Goal: Transaction & Acquisition: Subscribe to service/newsletter

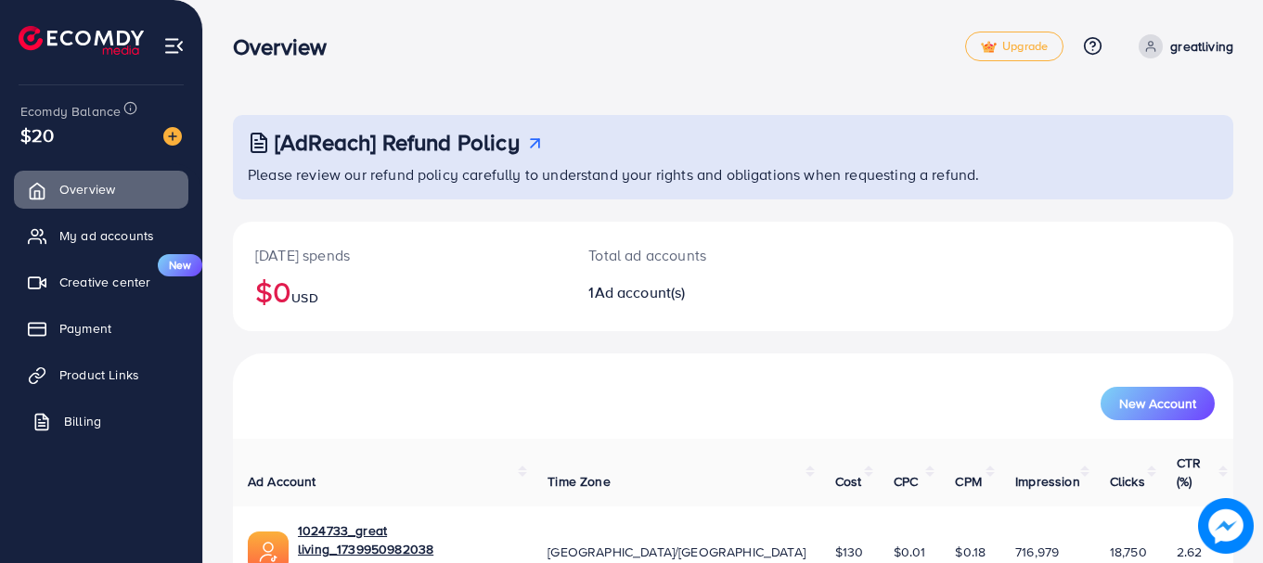
click at [103, 408] on link "Billing" at bounding box center [101, 421] width 174 height 37
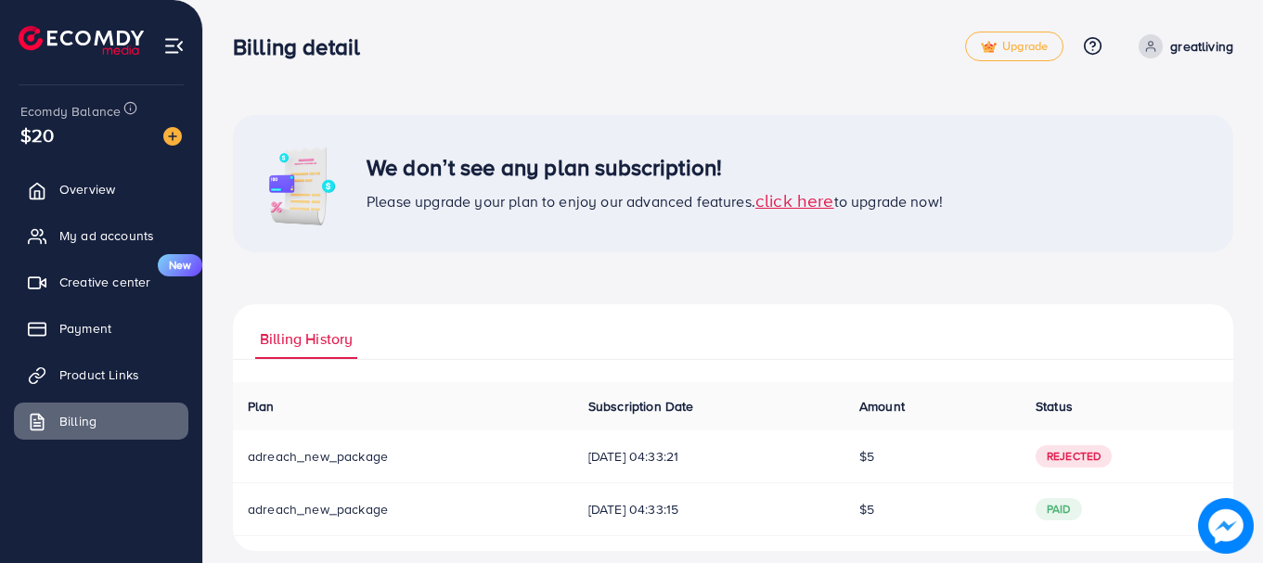
scroll to position [18, 0]
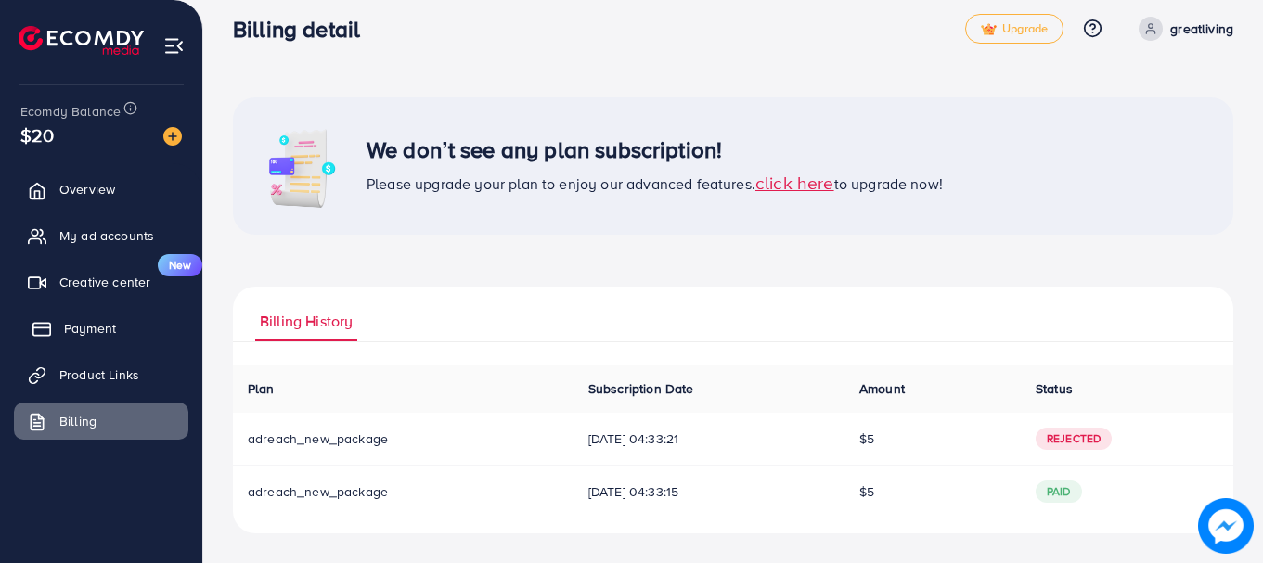
click at [129, 324] on link "Payment" at bounding box center [101, 328] width 174 height 37
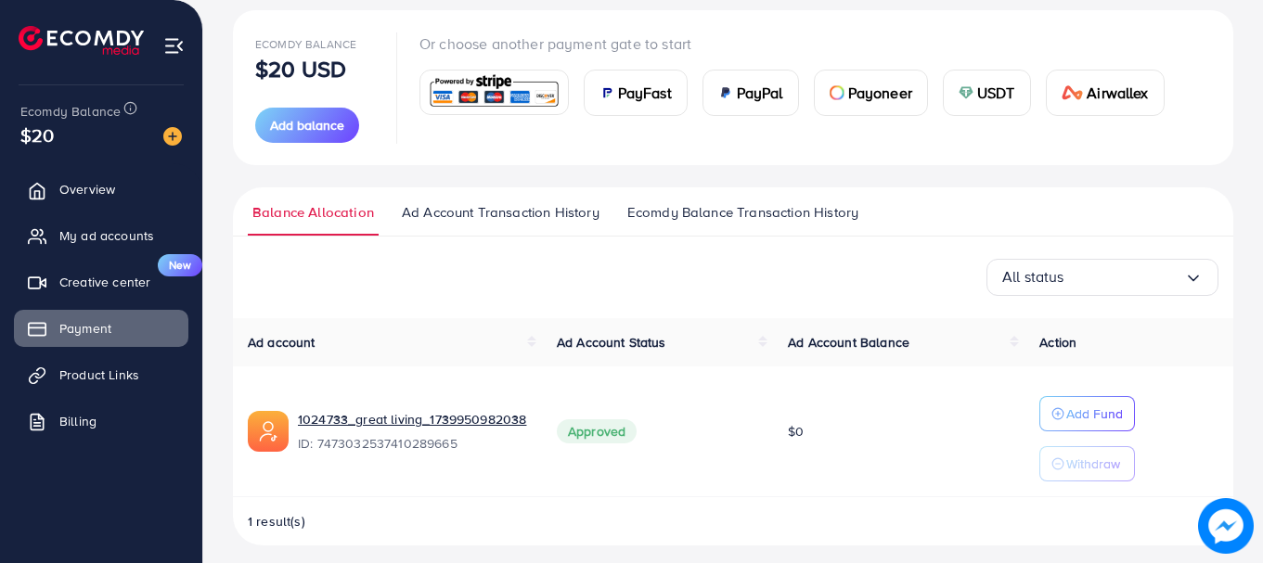
scroll to position [224, 0]
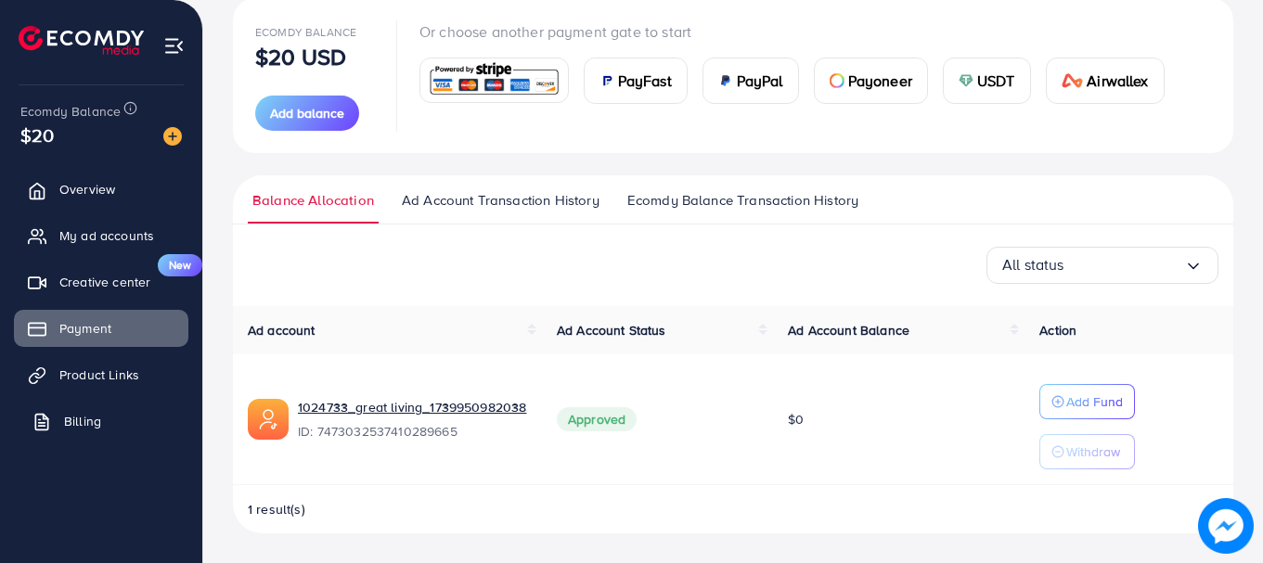
click at [88, 421] on span "Billing" at bounding box center [82, 421] width 37 height 19
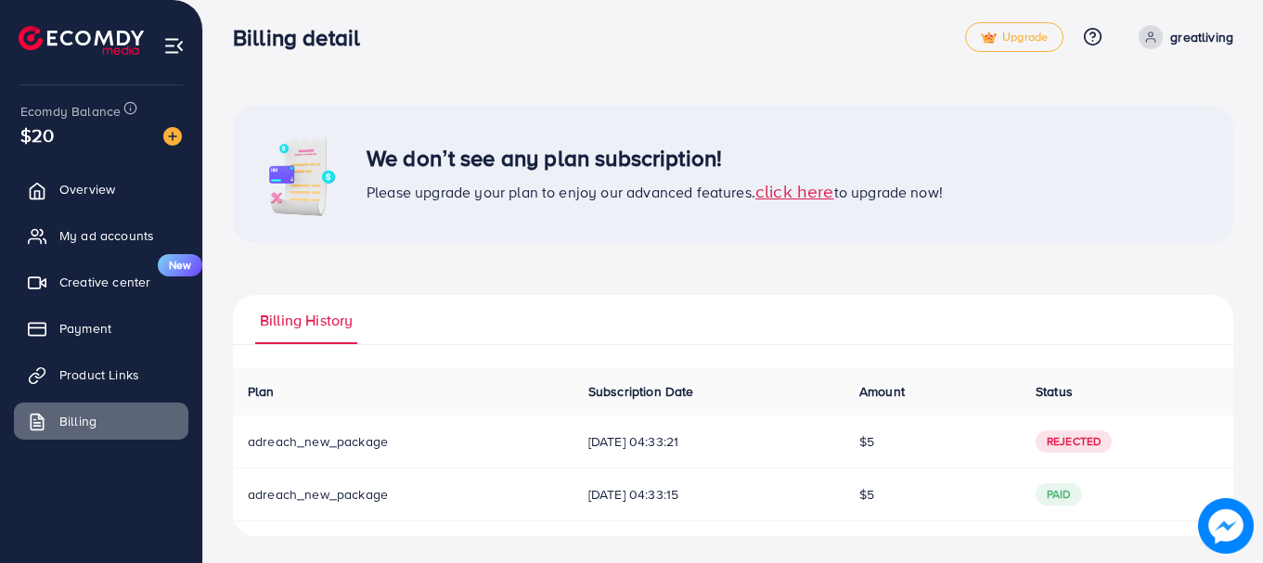
scroll to position [12, 0]
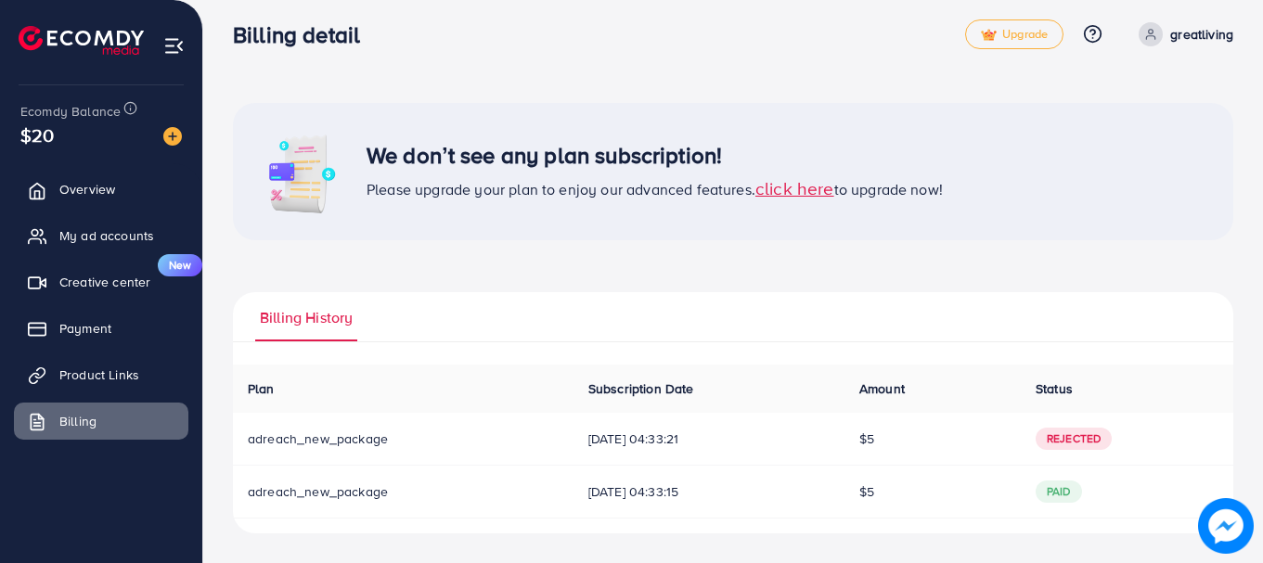
click at [812, 192] on span "click here" at bounding box center [794, 187] width 79 height 25
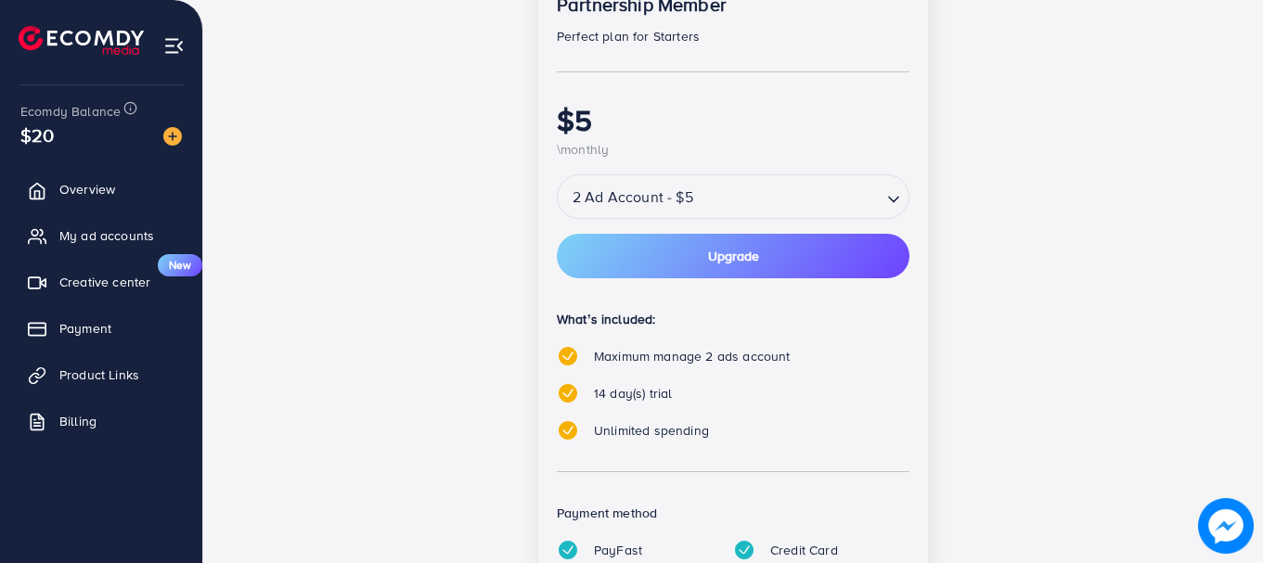
scroll to position [353, 0]
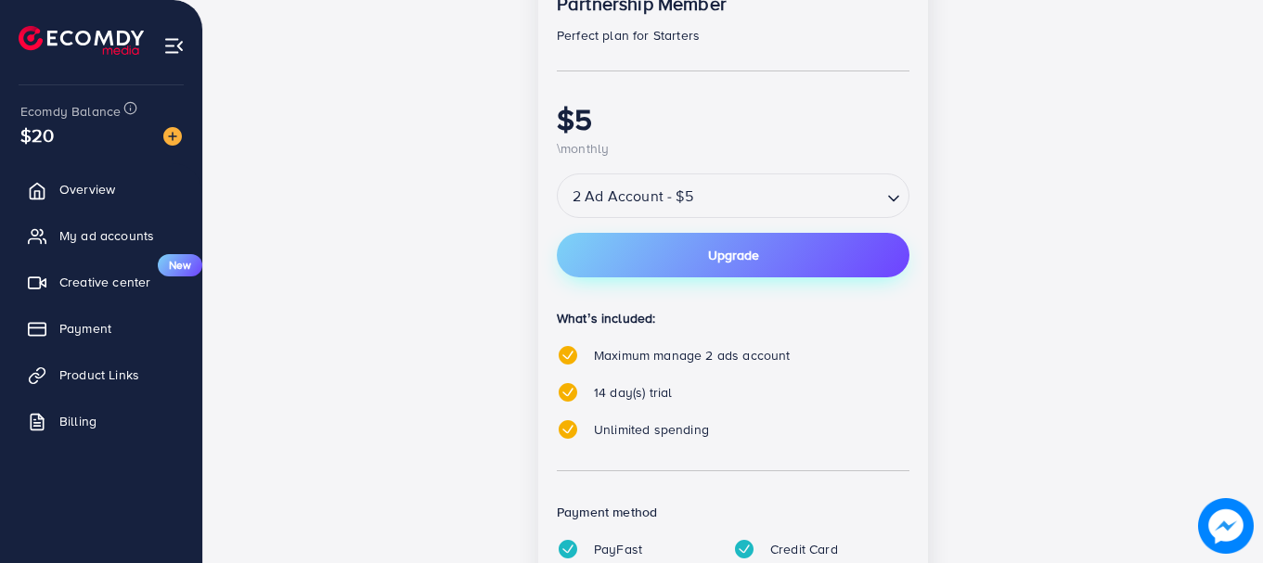
click at [794, 270] on button "Upgrade" at bounding box center [733, 255] width 353 height 45
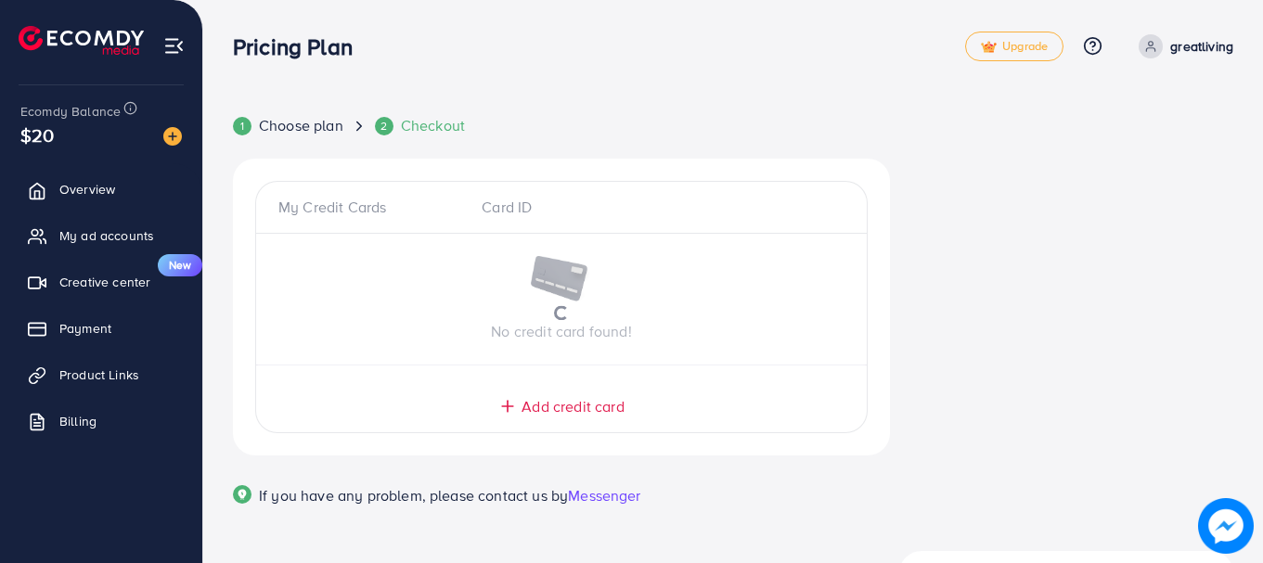
scroll to position [46, 0]
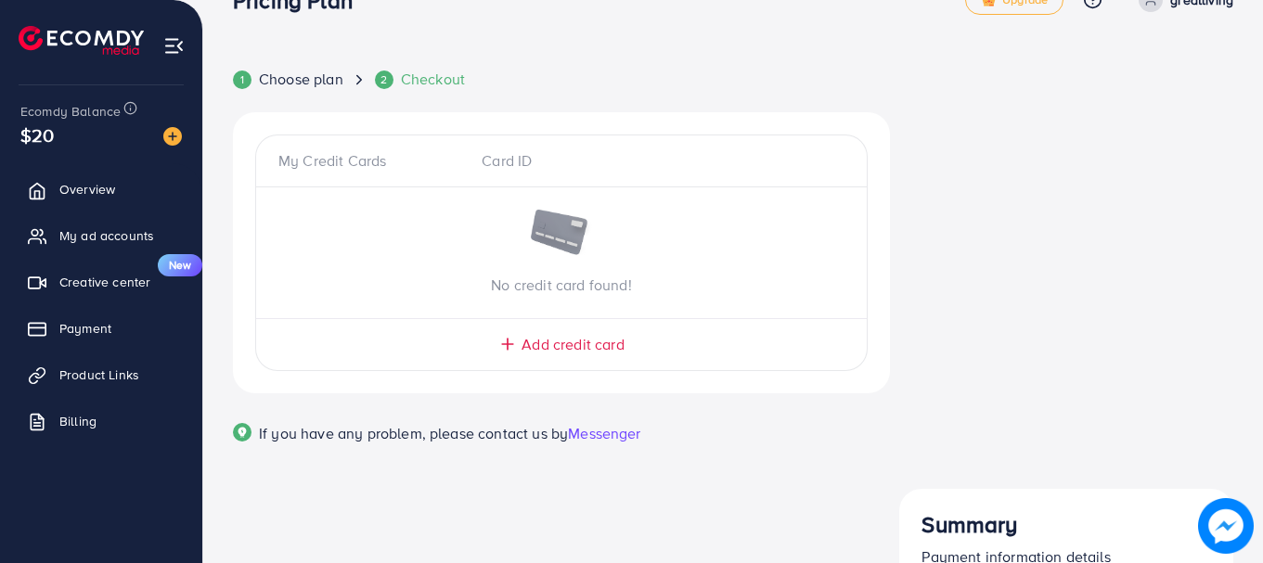
click at [598, 336] on span "Add credit card" at bounding box center [573, 344] width 102 height 21
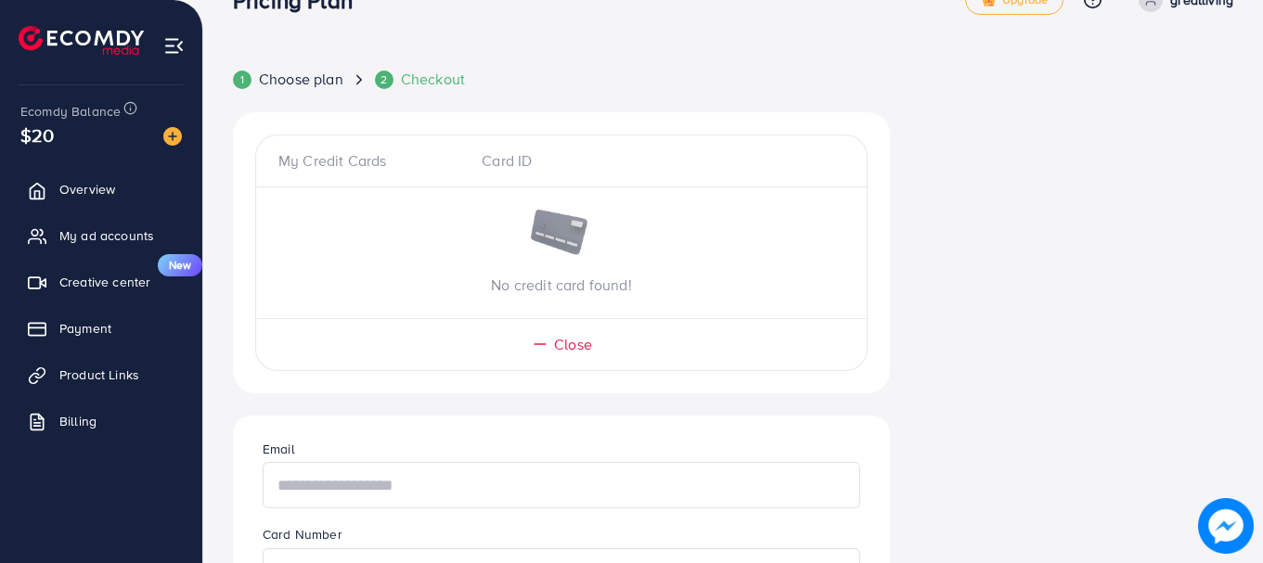
click at [466, 489] on input "text" at bounding box center [562, 485] width 598 height 46
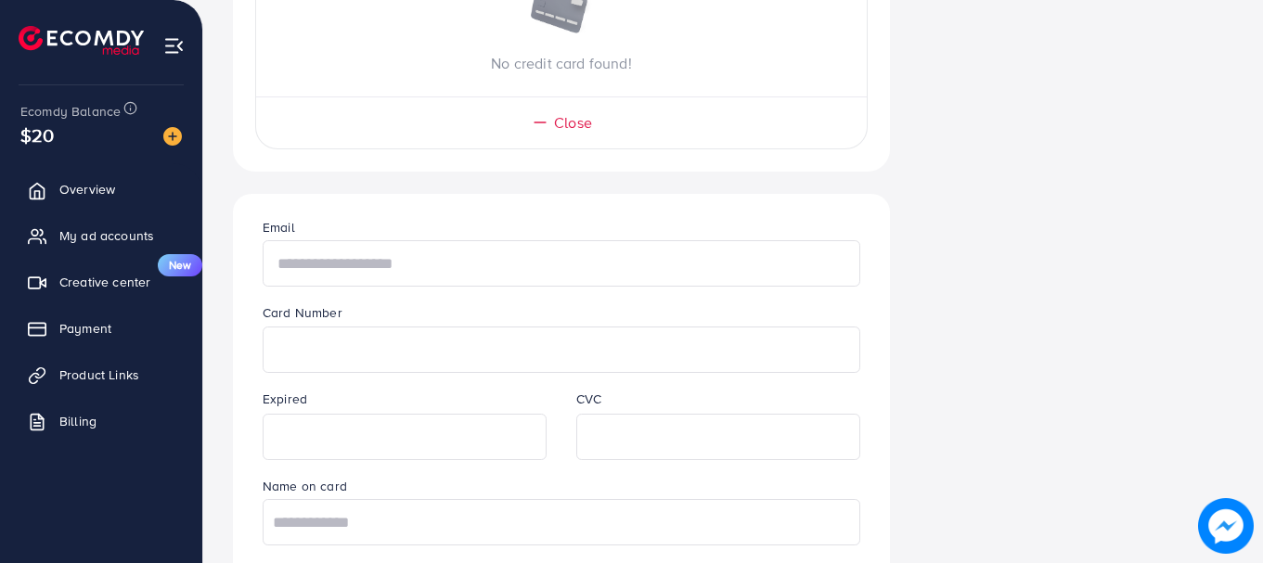
scroll to position [276, 0]
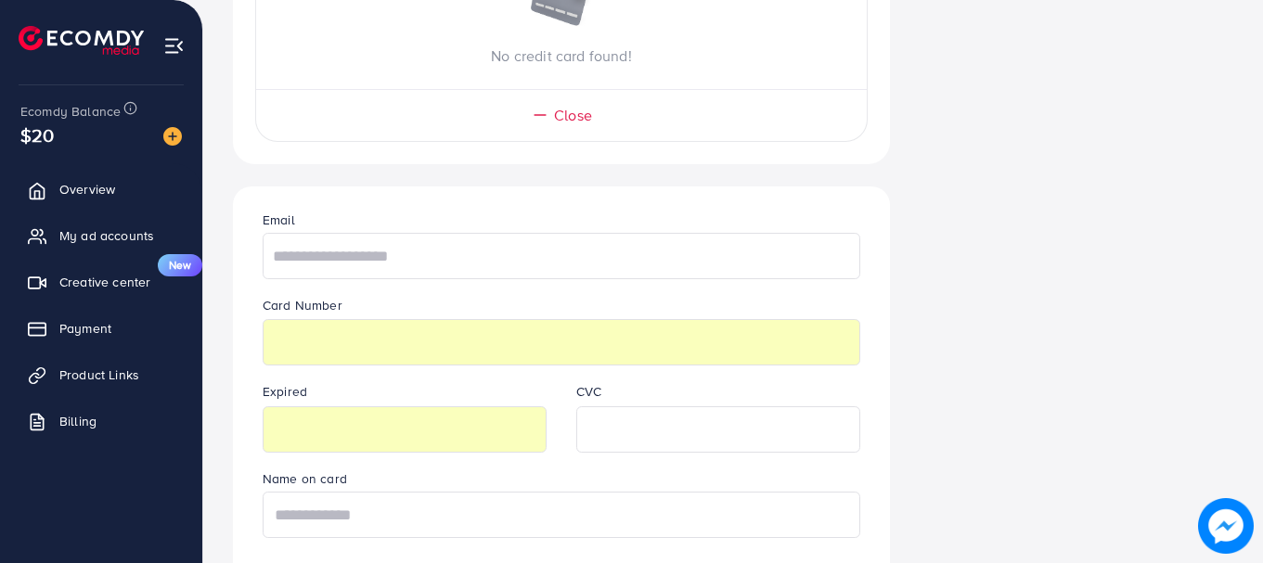
type input "**********"
click at [496, 247] on input "text" at bounding box center [562, 256] width 598 height 46
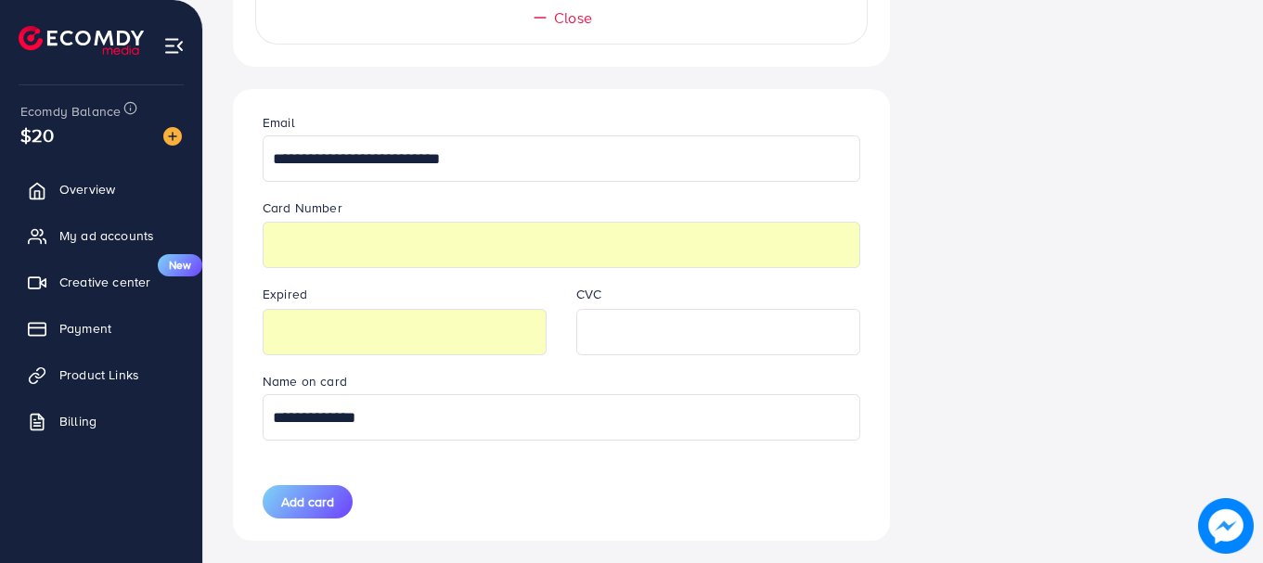
scroll to position [483, 0]
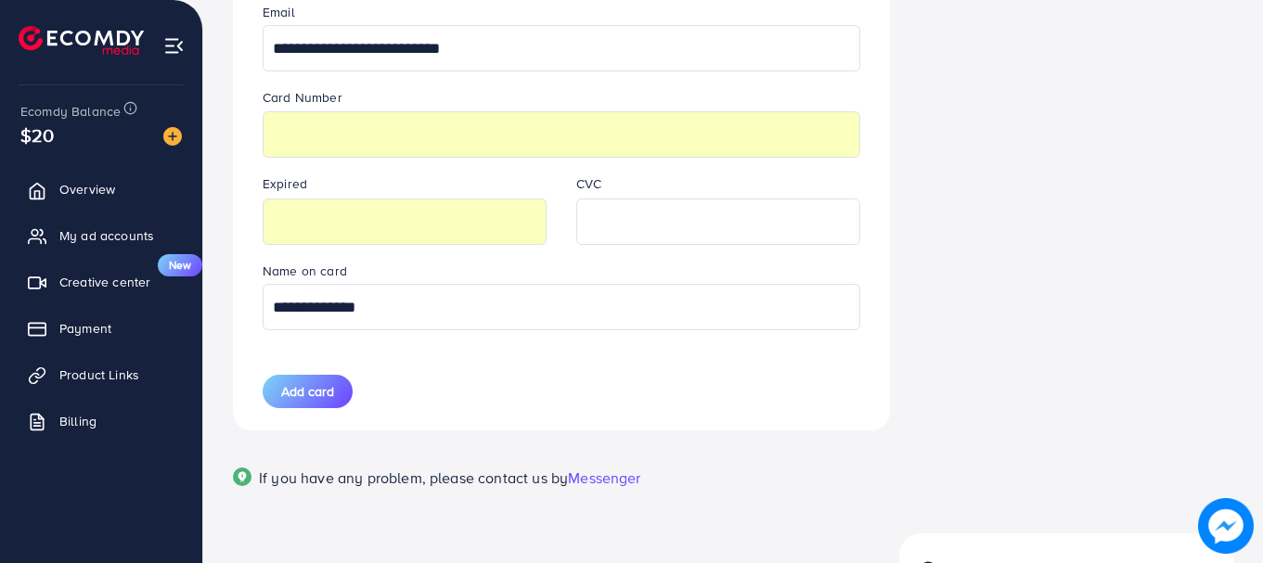
type input "**********"
click at [316, 393] on span "Add card" at bounding box center [307, 391] width 53 height 19
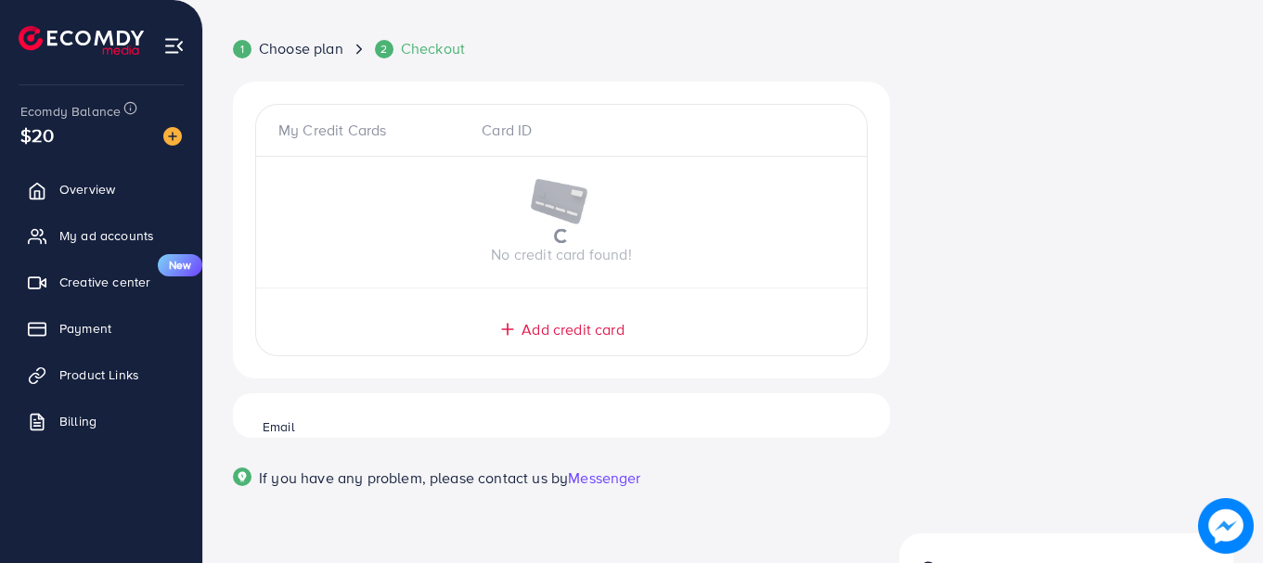
scroll to position [46, 0]
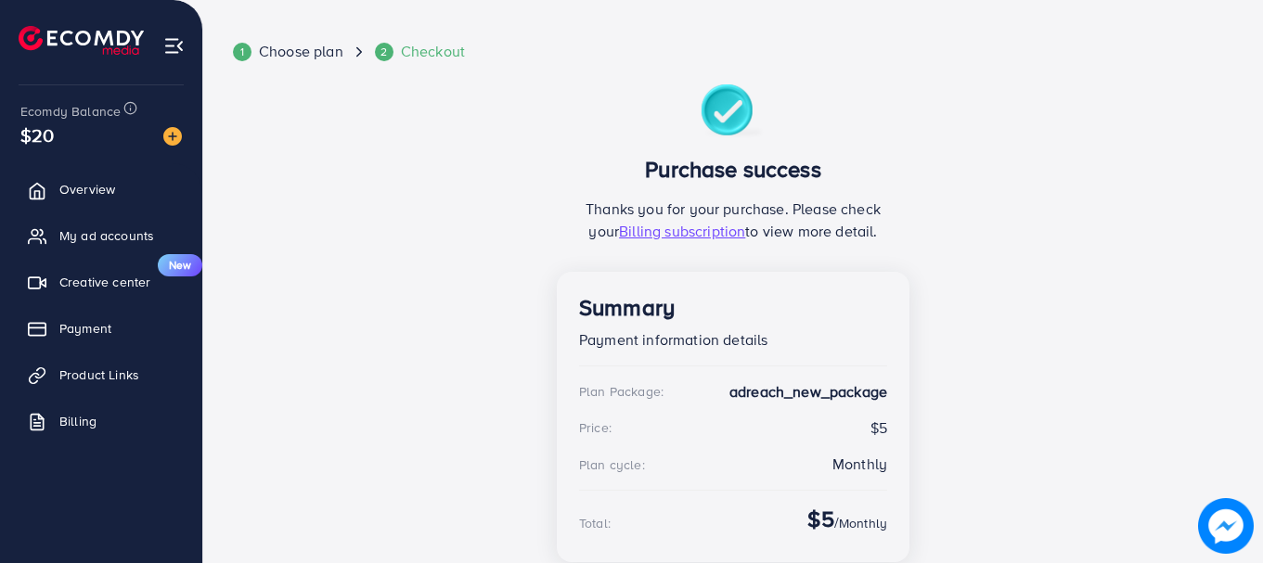
scroll to position [0, 0]
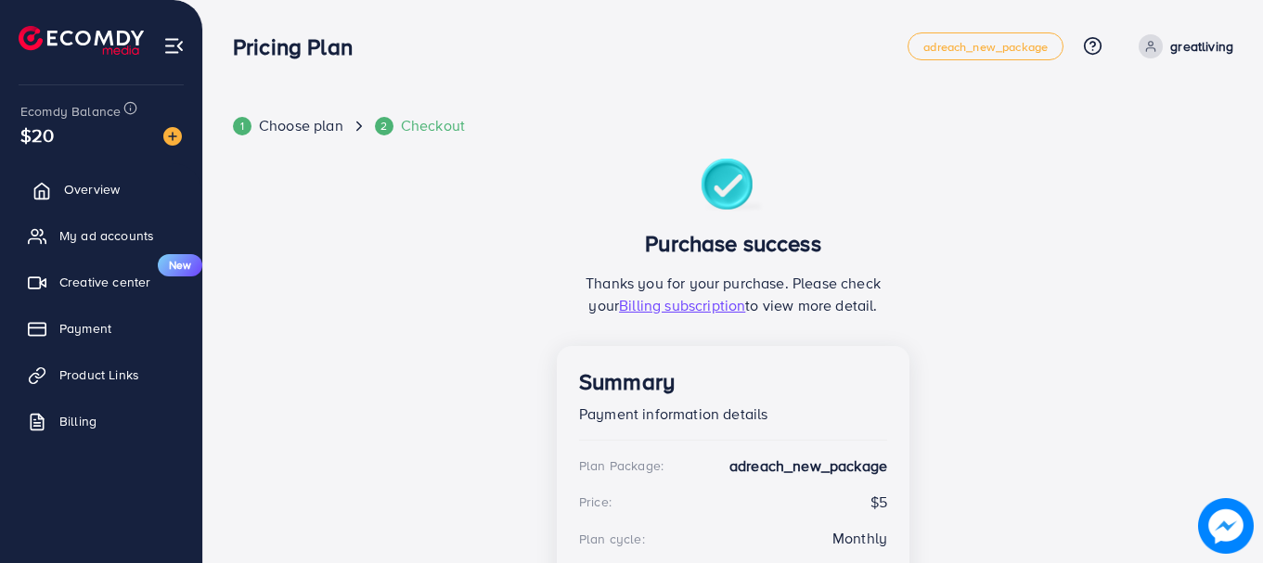
click at [116, 190] on span "Overview" at bounding box center [92, 189] width 56 height 19
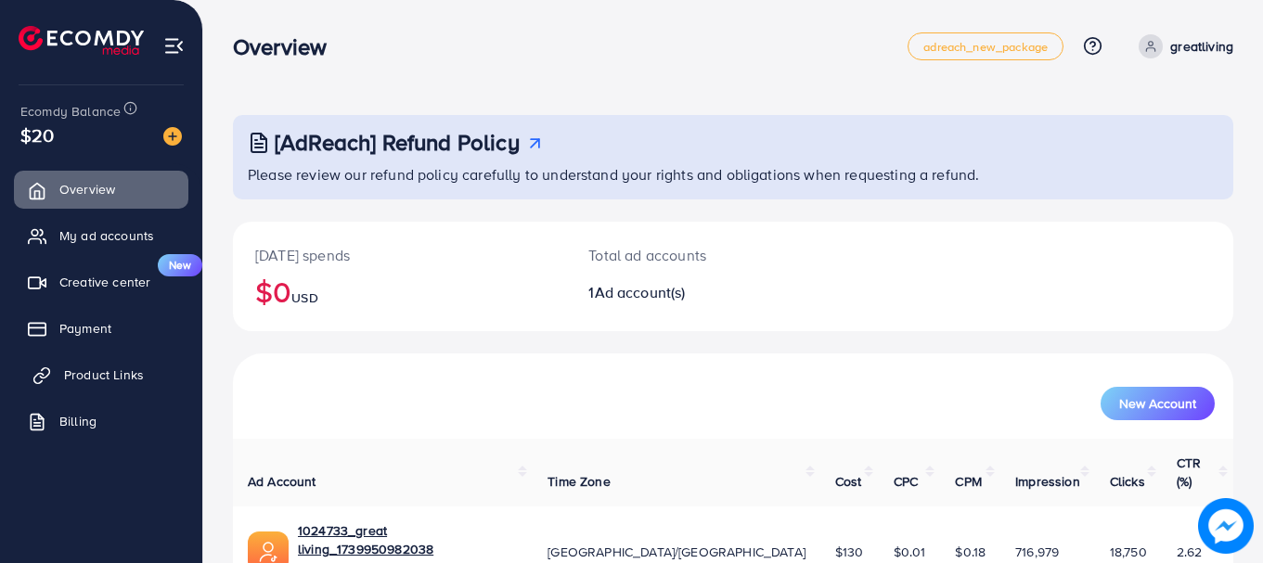
click at [119, 380] on span "Product Links" at bounding box center [104, 375] width 80 height 19
